Goal: Task Accomplishment & Management: Complete application form

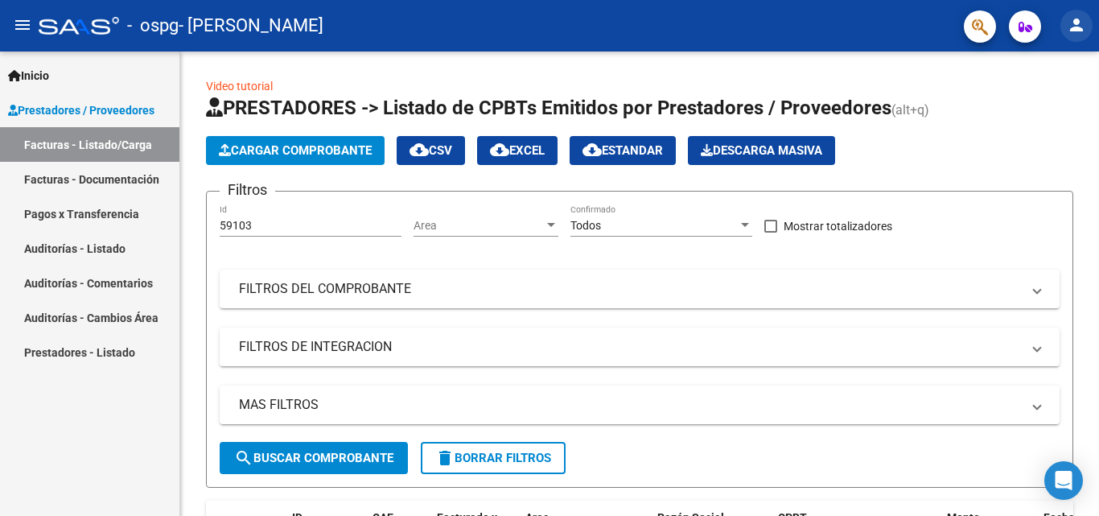
click at [1078, 27] on mat-icon "person" at bounding box center [1076, 24] width 19 height 19
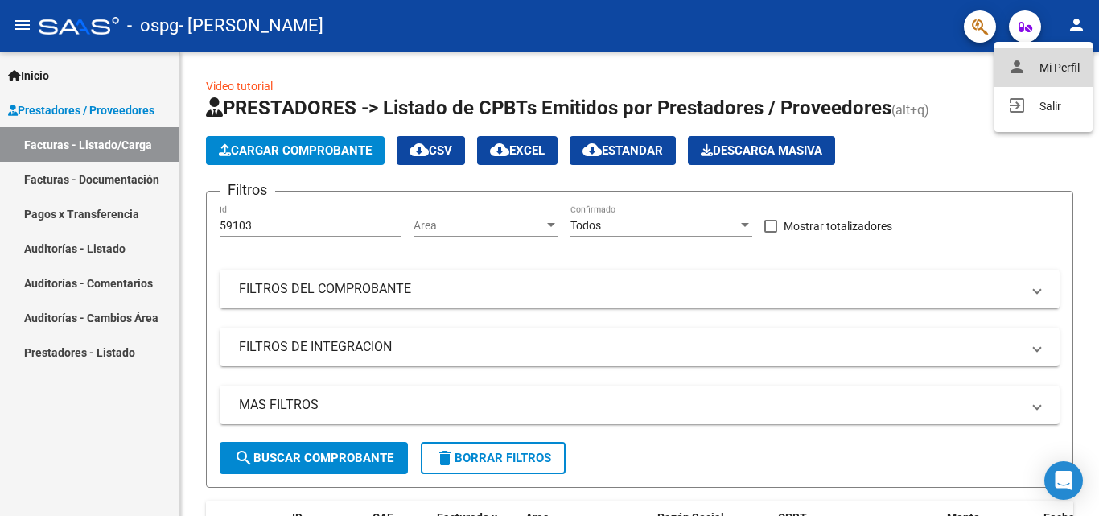
click at [1054, 58] on button "person Mi Perfil" at bounding box center [1043, 67] width 98 height 39
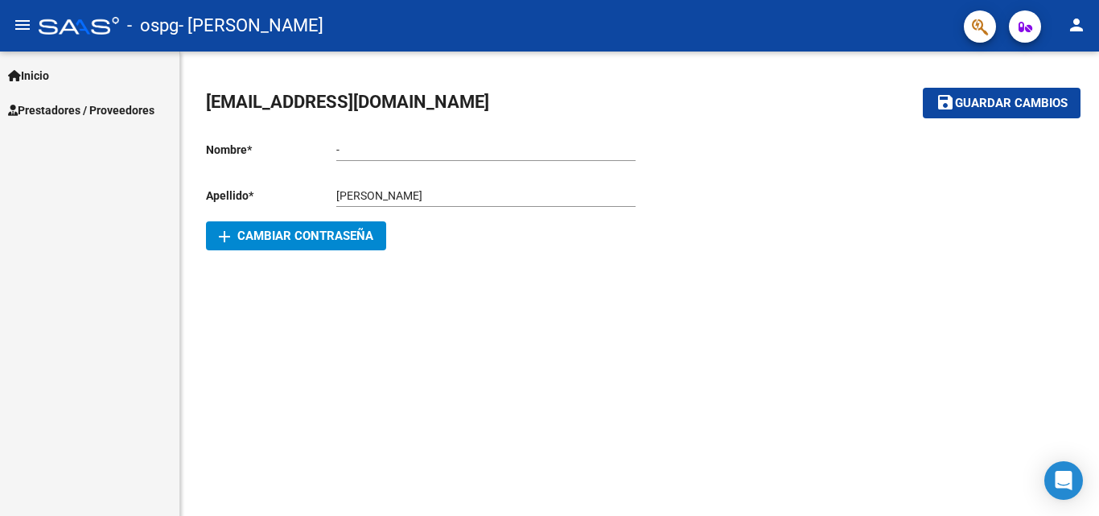
click at [41, 70] on span "Inicio" at bounding box center [28, 76] width 41 height 18
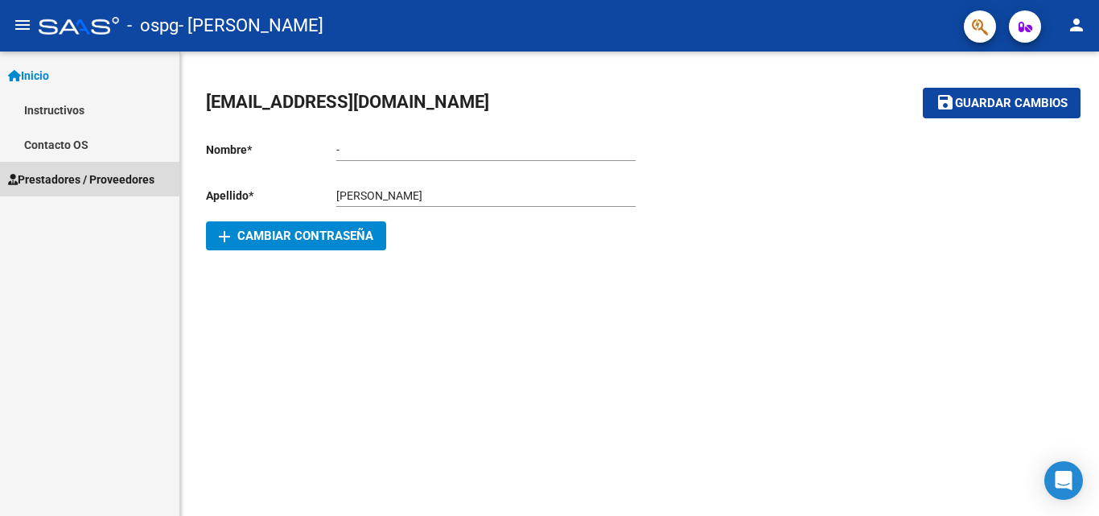
click at [56, 175] on span "Prestadores / Proveedores" at bounding box center [81, 180] width 146 height 18
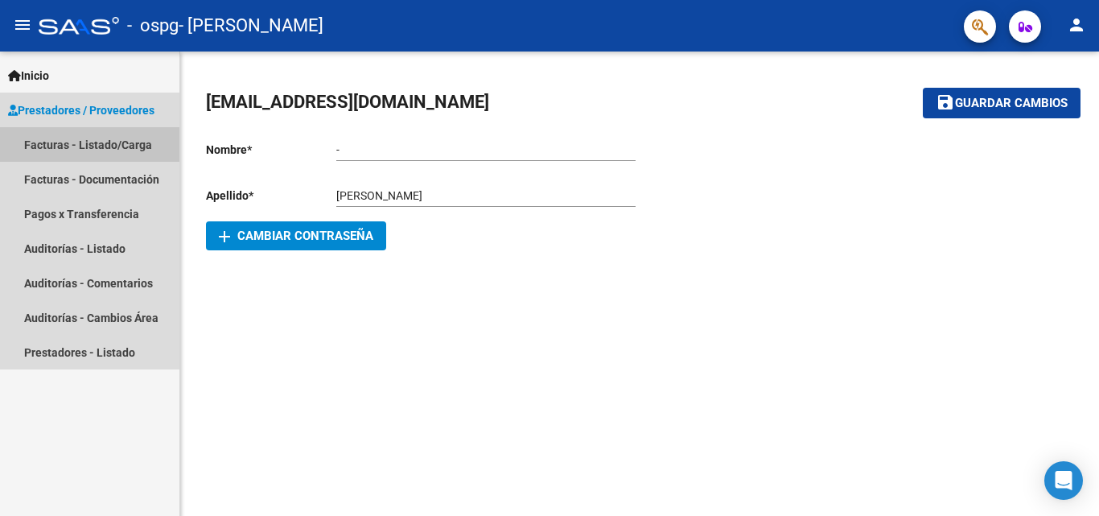
click at [64, 149] on link "Facturas - Listado/Carga" at bounding box center [89, 144] width 179 height 35
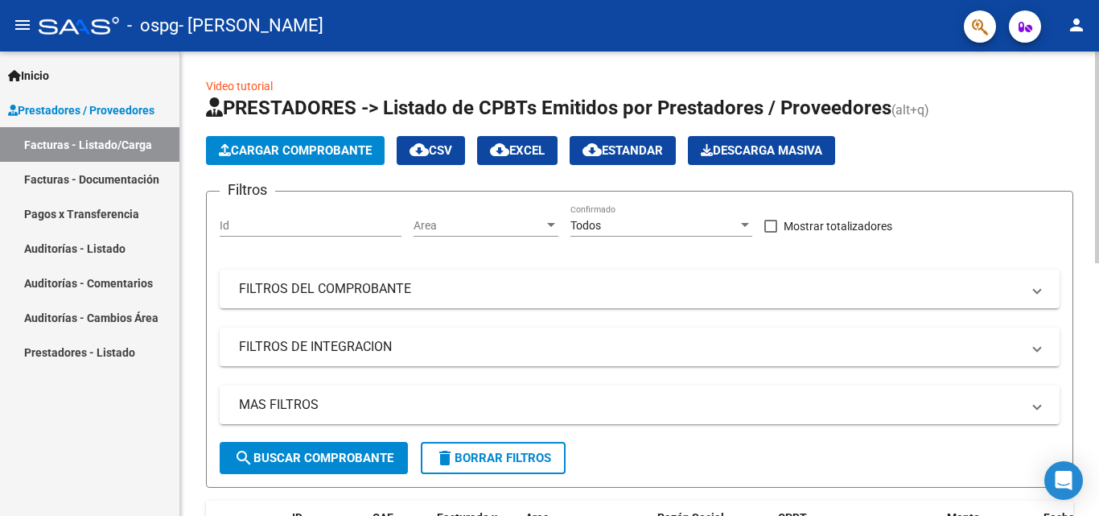
click at [306, 149] on span "Cargar Comprobante" at bounding box center [295, 150] width 153 height 14
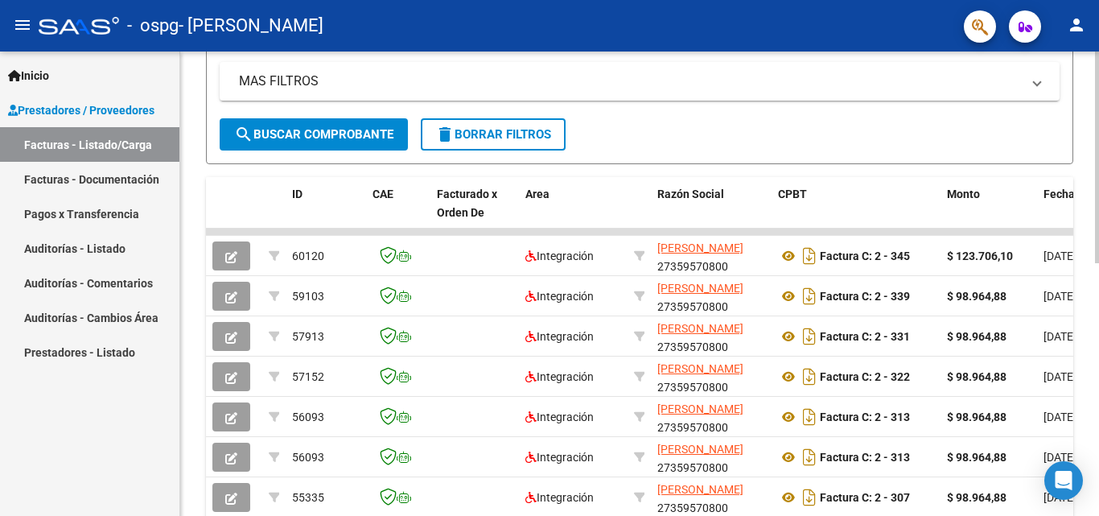
scroll to position [331, 0]
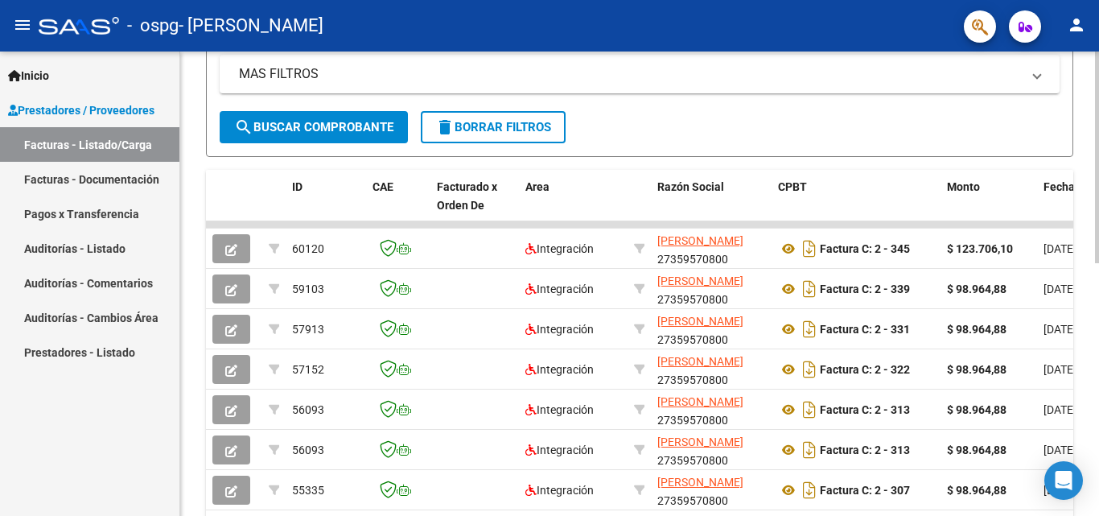
click at [1098, 317] on div at bounding box center [1097, 311] width 4 height 212
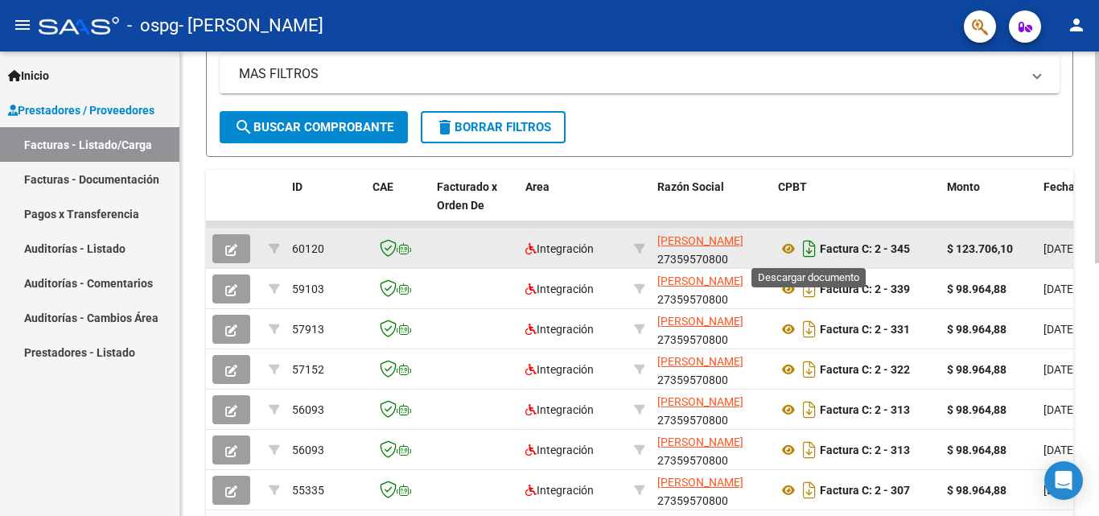
click at [808, 249] on icon "Descargar documento" at bounding box center [809, 249] width 21 height 26
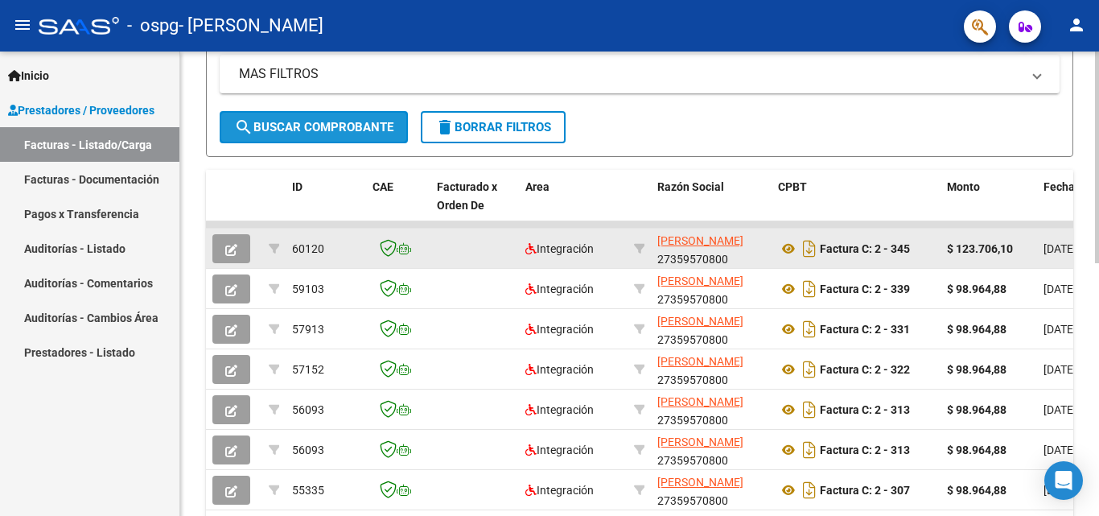
click at [290, 129] on span "search Buscar Comprobante" at bounding box center [313, 127] width 159 height 14
click at [1008, 133] on form "Filtros Id Area Area Todos Confirmado Mostrar totalizadores FILTROS DEL COMPROB…" at bounding box center [639, 8] width 867 height 297
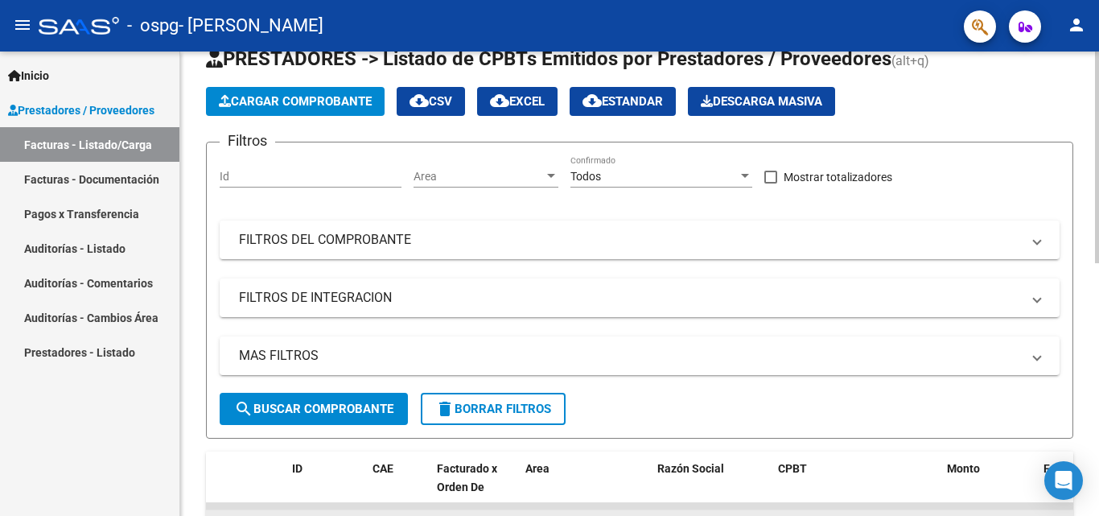
scroll to position [0, 0]
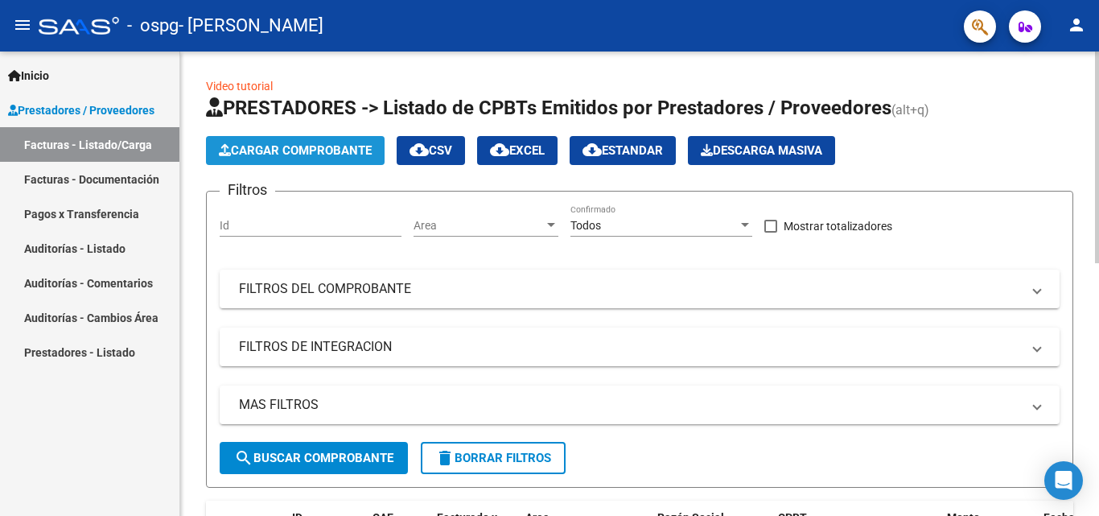
click at [304, 153] on span "Cargar Comprobante" at bounding box center [295, 150] width 153 height 14
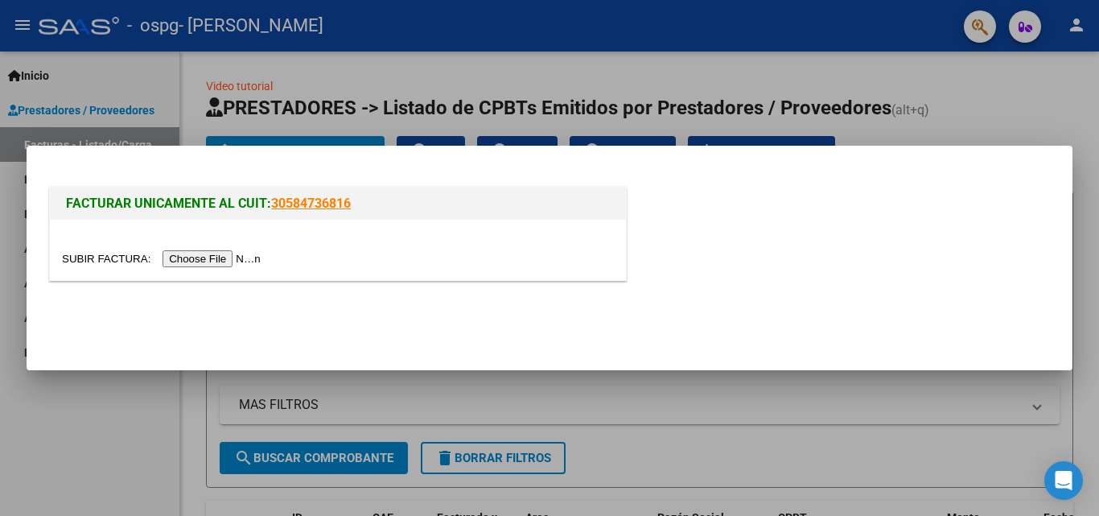
click at [243, 259] on input "file" at bounding box center [164, 258] width 204 height 17
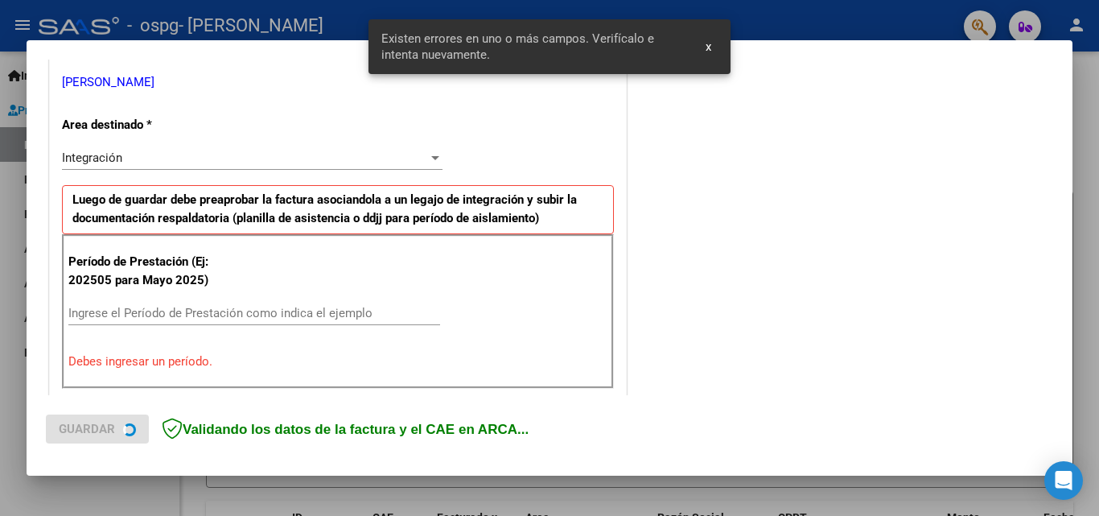
scroll to position [393, 0]
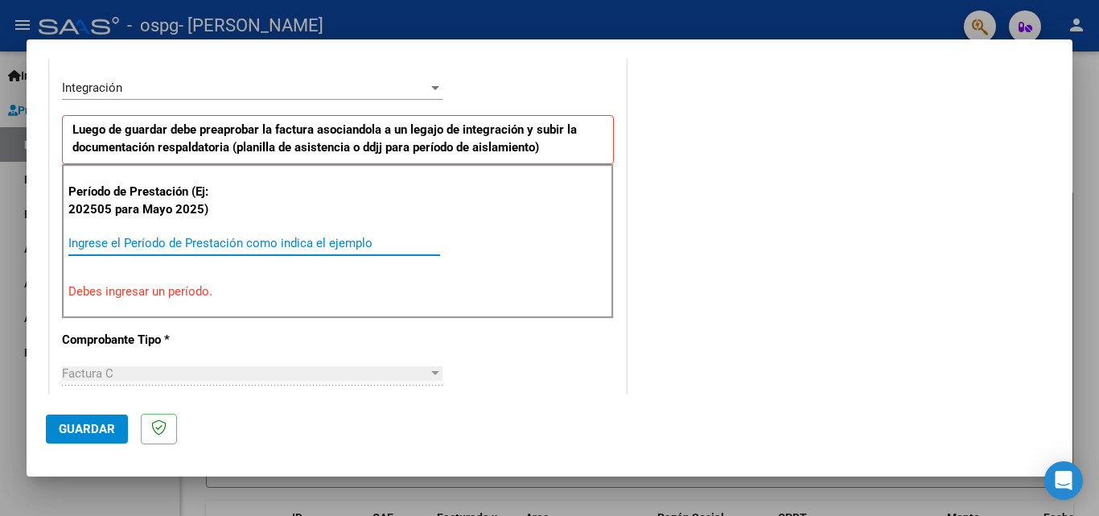
click at [122, 248] on input "Ingrese el Período de Prestación como indica el ejemplo" at bounding box center [254, 243] width 372 height 14
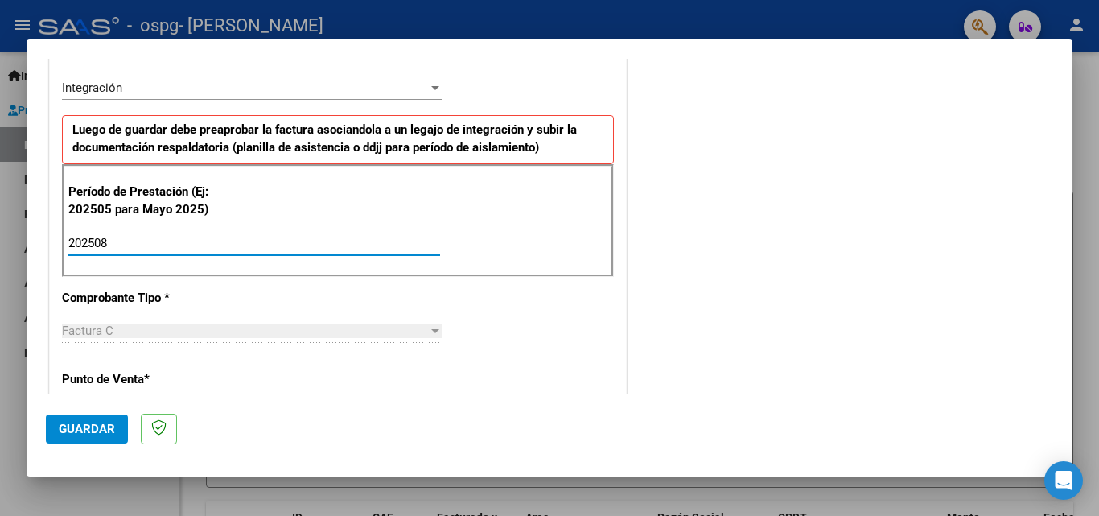
type input "202508"
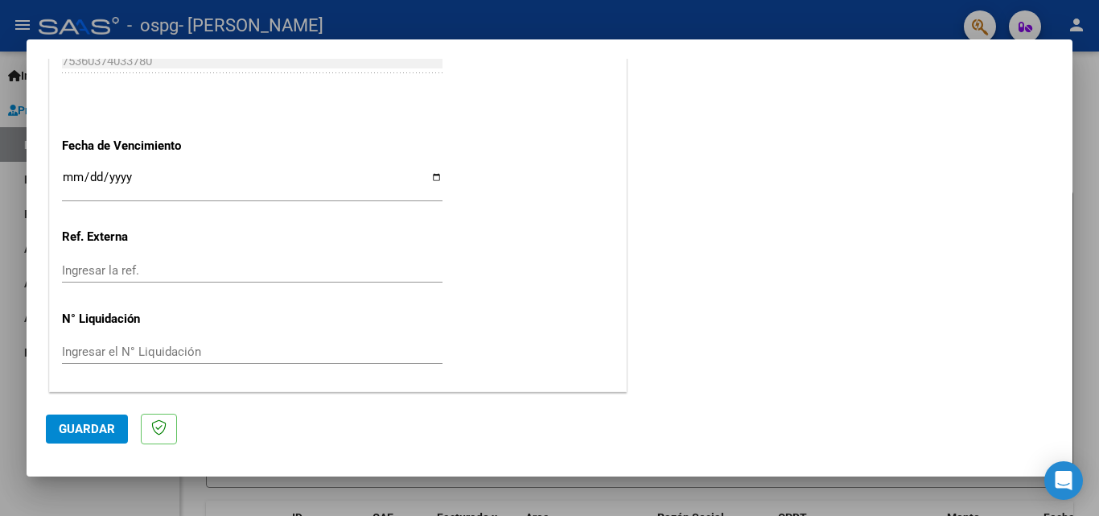
scroll to position [1080, 0]
click at [97, 425] on span "Guardar" at bounding box center [87, 429] width 56 height 14
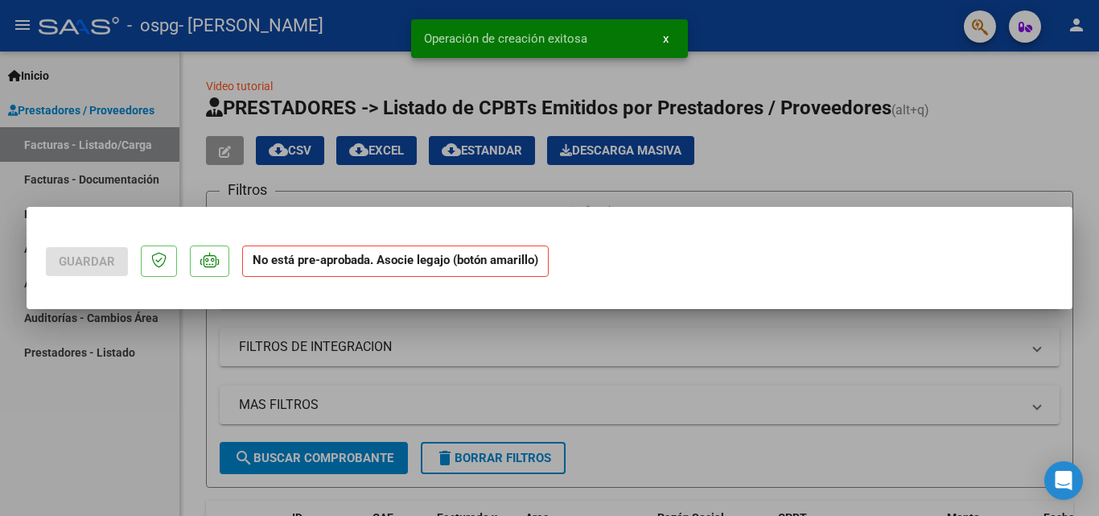
scroll to position [0, 0]
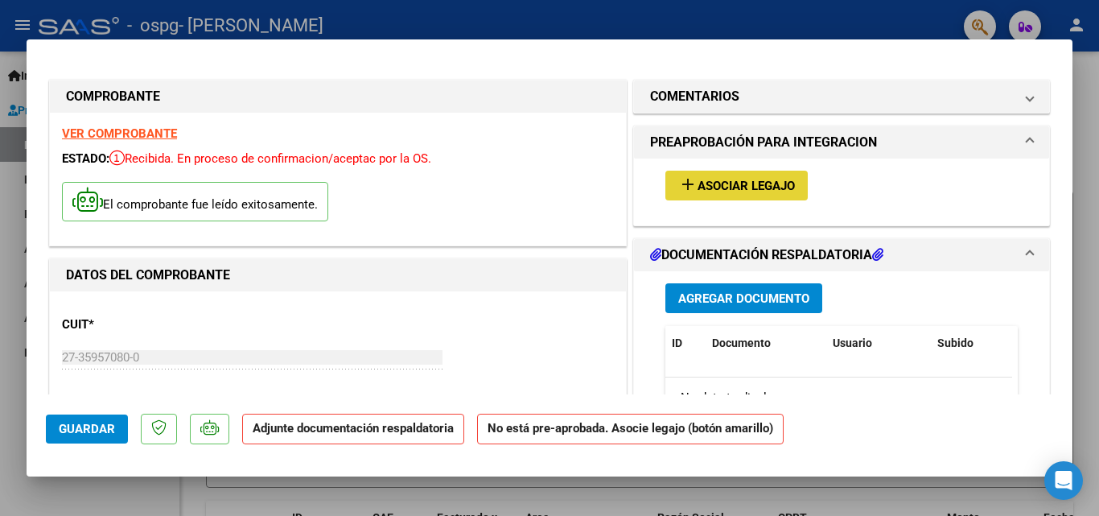
click at [724, 179] on span "Asociar Legajo" at bounding box center [745, 186] width 97 height 14
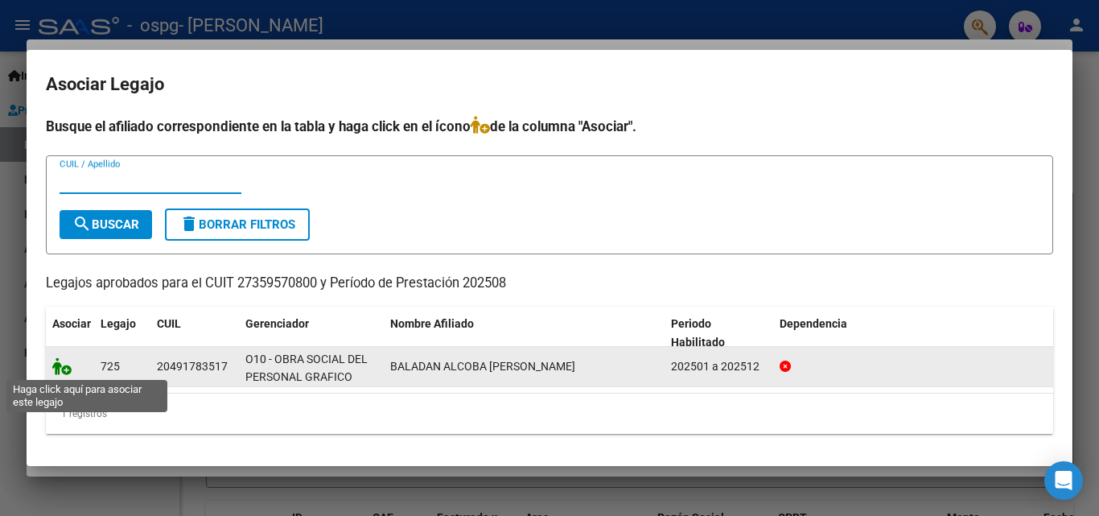
click at [65, 369] on icon at bounding box center [61, 366] width 19 height 18
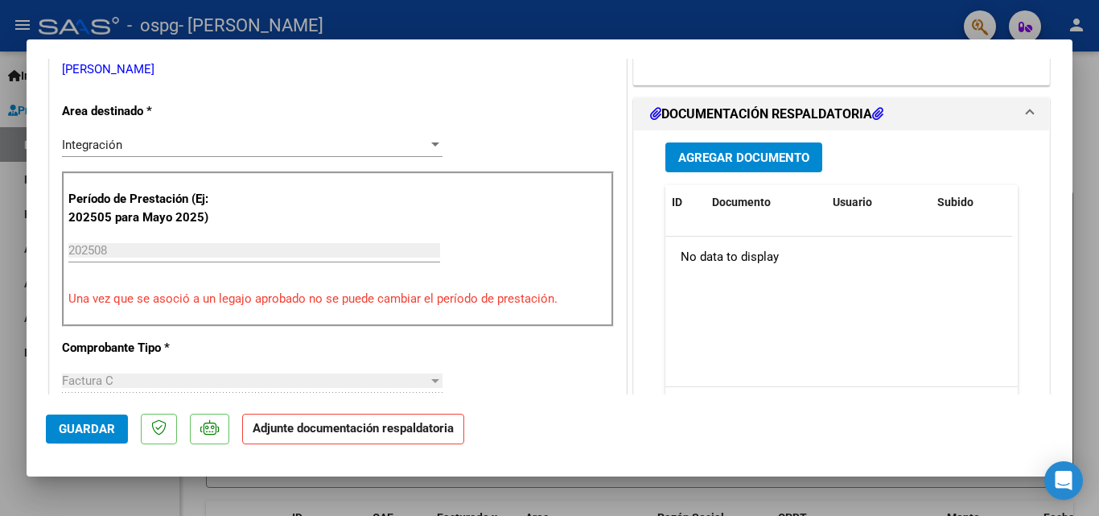
scroll to position [333, 0]
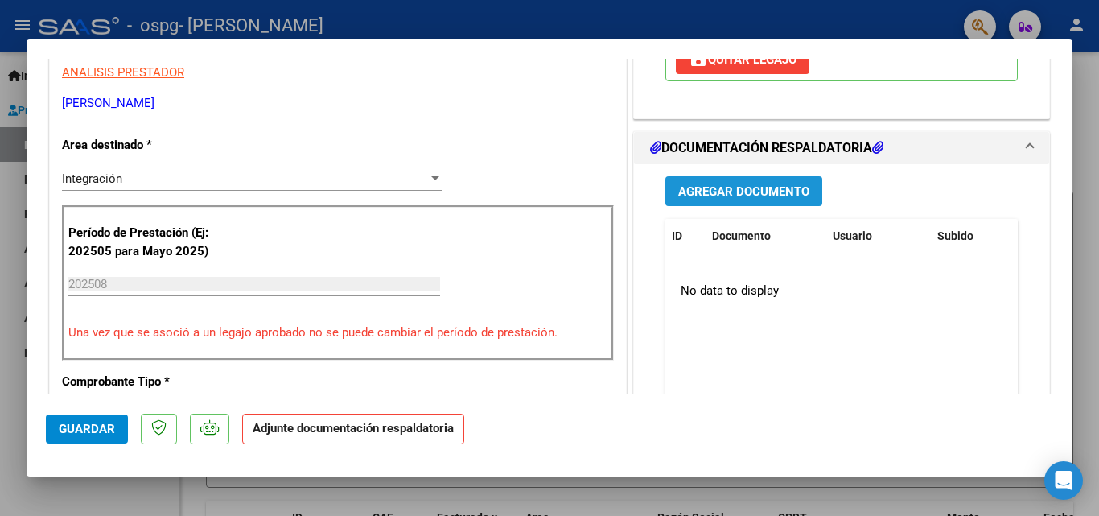
click at [707, 199] on span "Agregar Documento" at bounding box center [743, 191] width 131 height 14
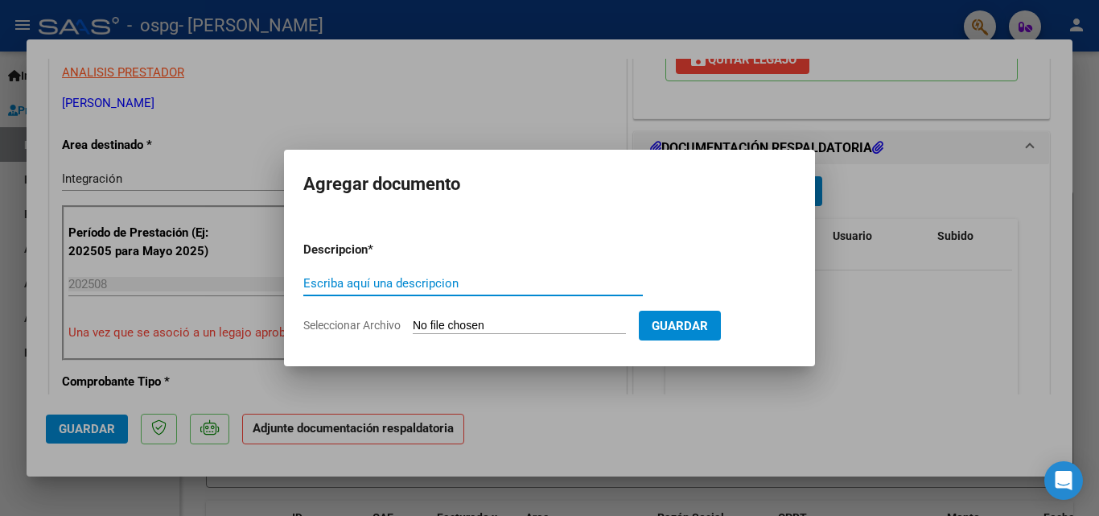
click at [433, 326] on input "Seleccionar Archivo" at bounding box center [519, 326] width 213 height 15
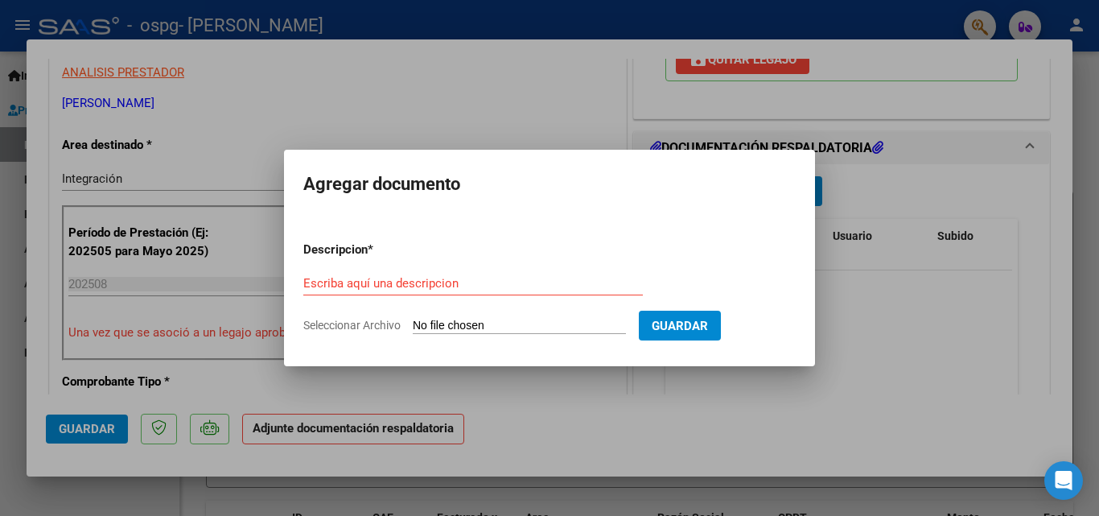
click at [453, 321] on input "Seleccionar Archivo" at bounding box center [519, 326] width 213 height 15
type input "C:\fakepath\CamScanner [DATE] 17.41.pdf"
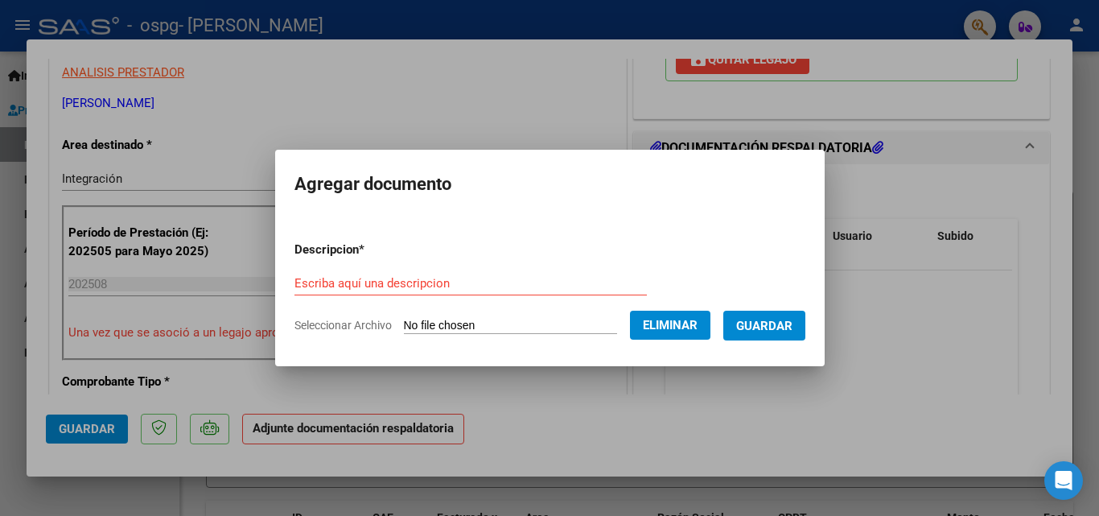
click at [786, 327] on span "Guardar" at bounding box center [764, 326] width 56 height 14
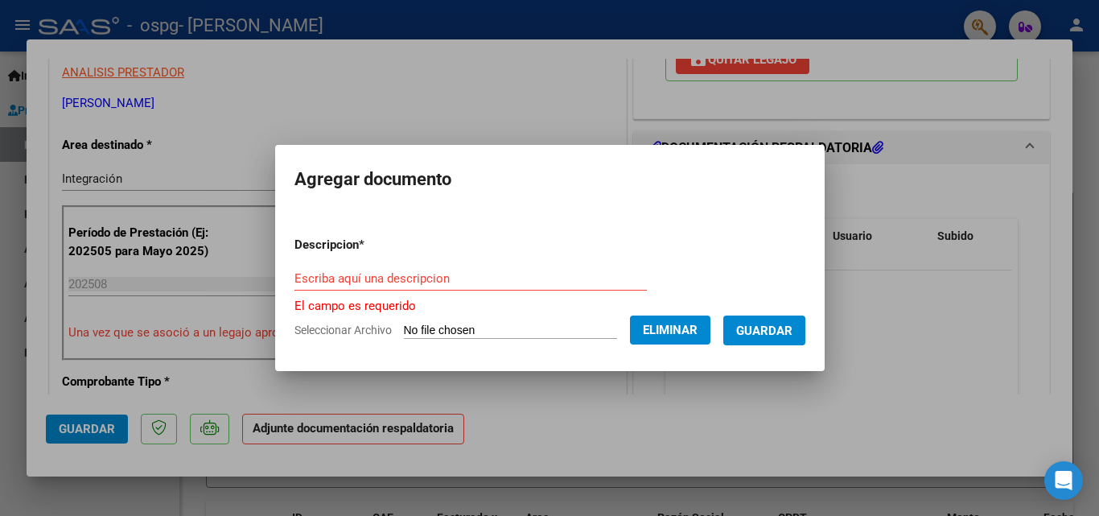
click at [323, 278] on input "Escriba aquí una descripcion" at bounding box center [470, 278] width 352 height 14
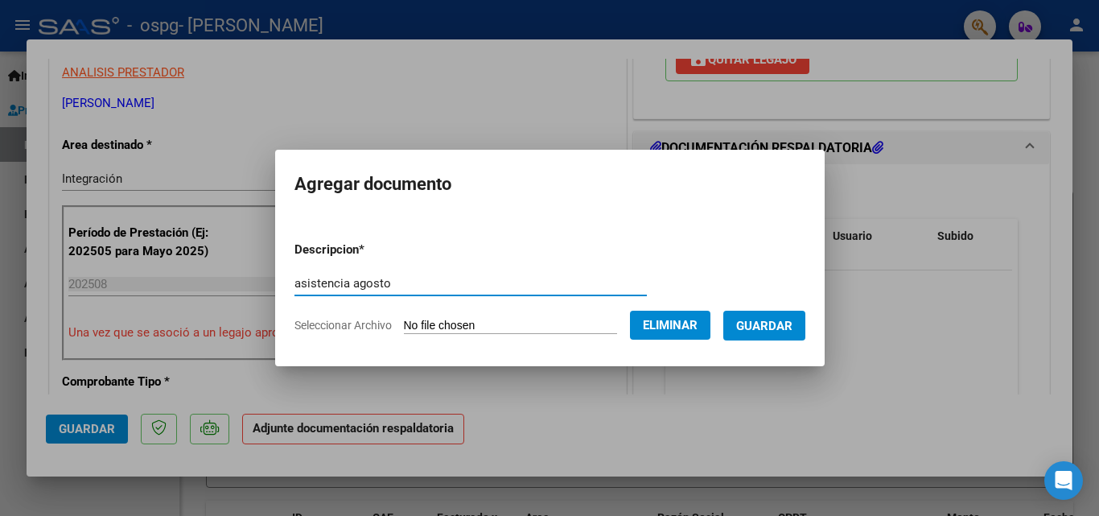
type input "asistencia agosto"
click at [788, 319] on span "Guardar" at bounding box center [764, 326] width 56 height 14
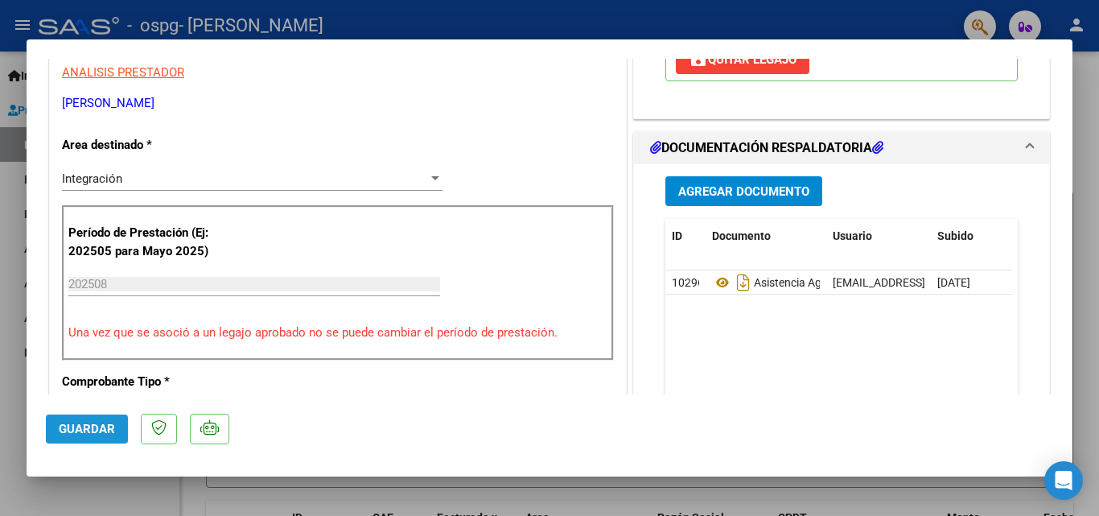
click at [69, 423] on span "Guardar" at bounding box center [87, 429] width 56 height 14
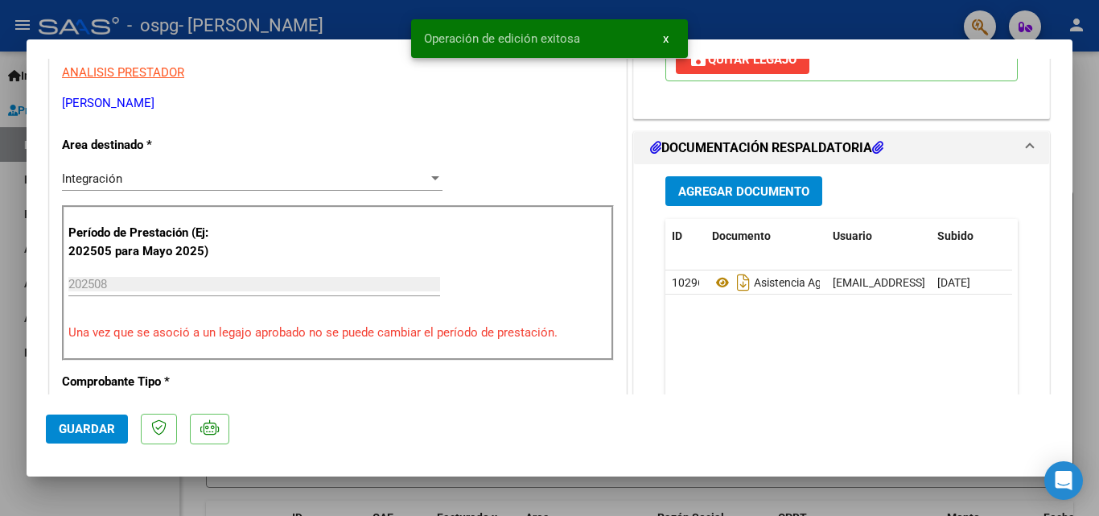
click at [669, 43] on button "x" at bounding box center [665, 38] width 31 height 29
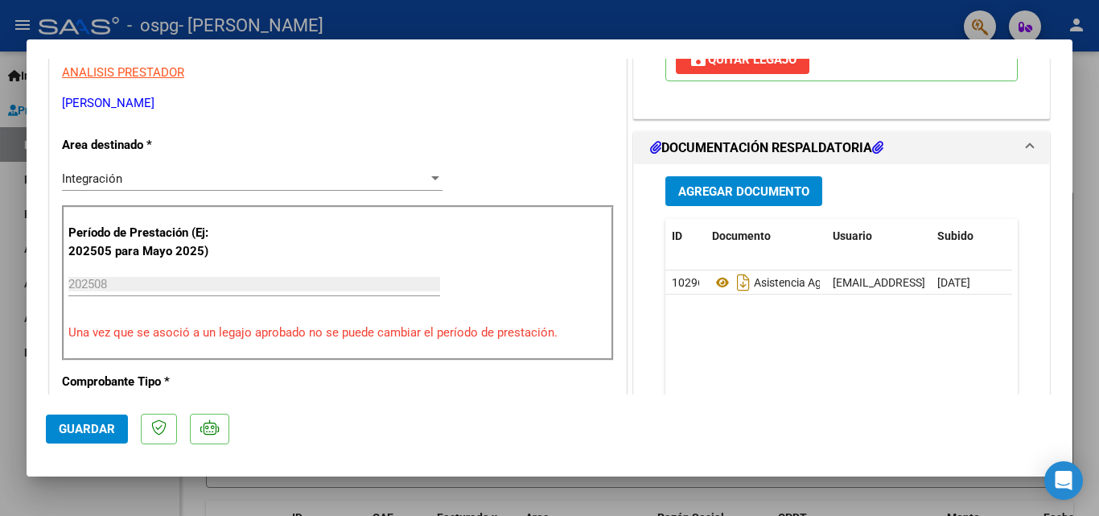
type input "$ 0,00"
